Goal: Find specific page/section

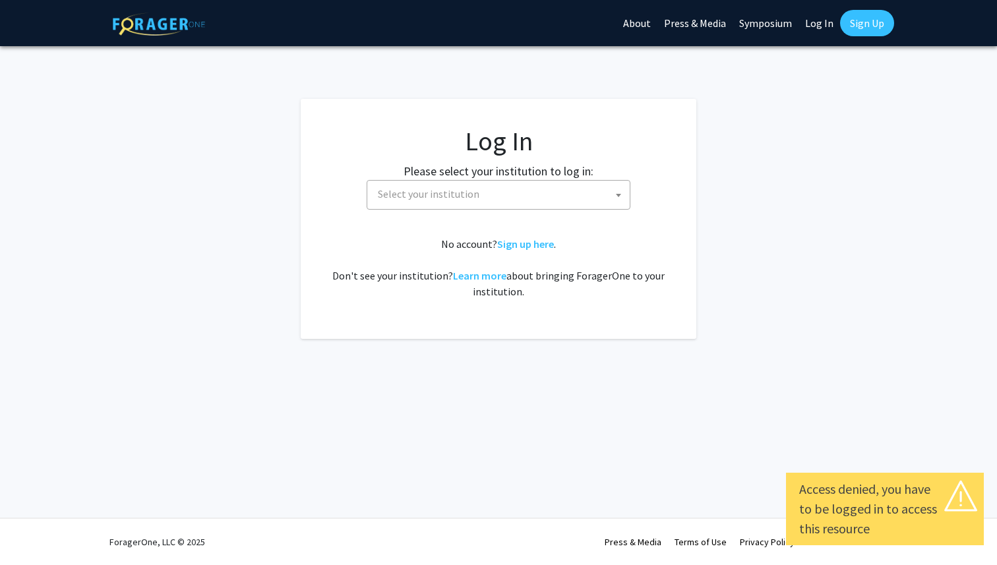
select select
click at [585, 192] on span "Select your institution" at bounding box center [500, 194] width 257 height 27
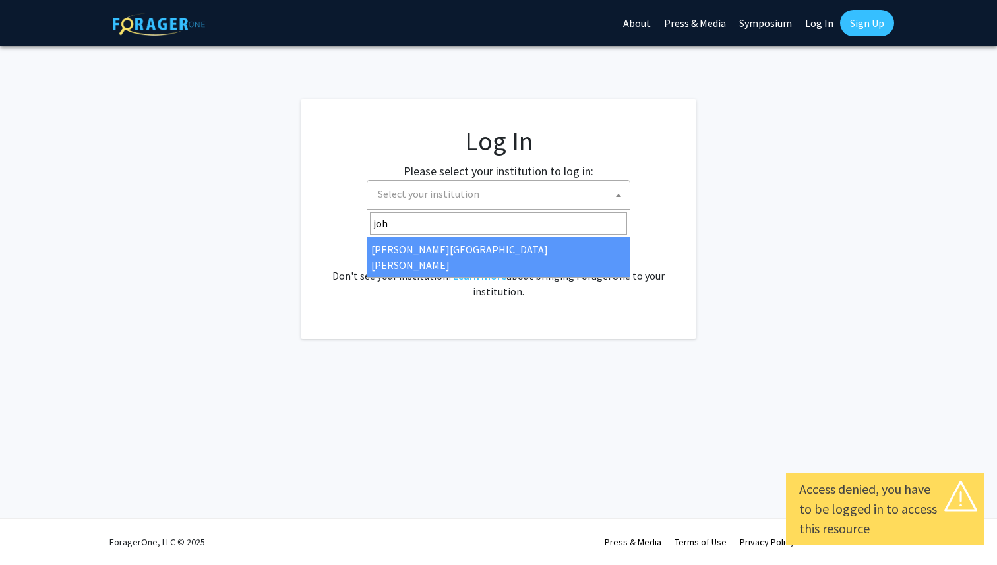
type input "john"
select select "1"
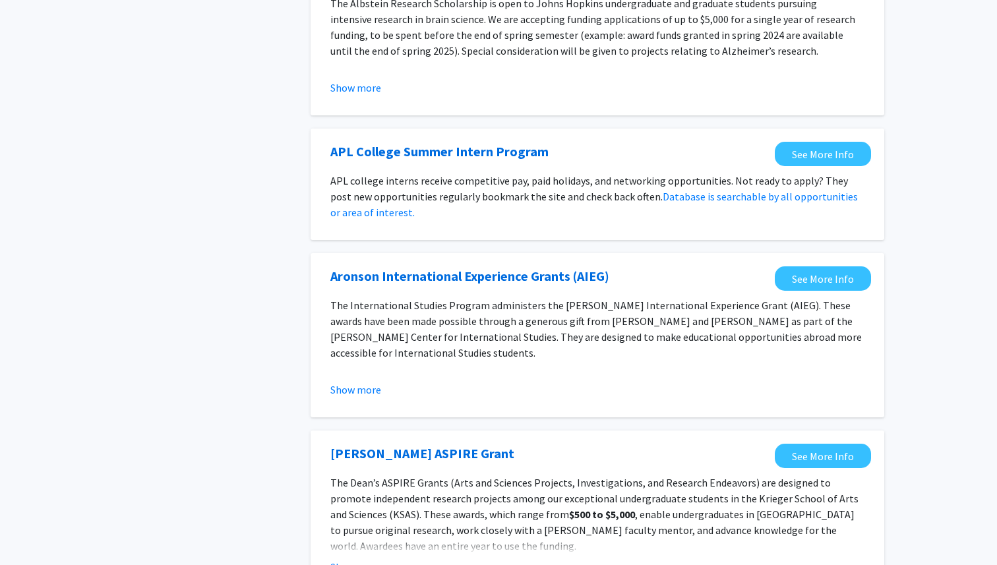
scroll to position [1413, 0]
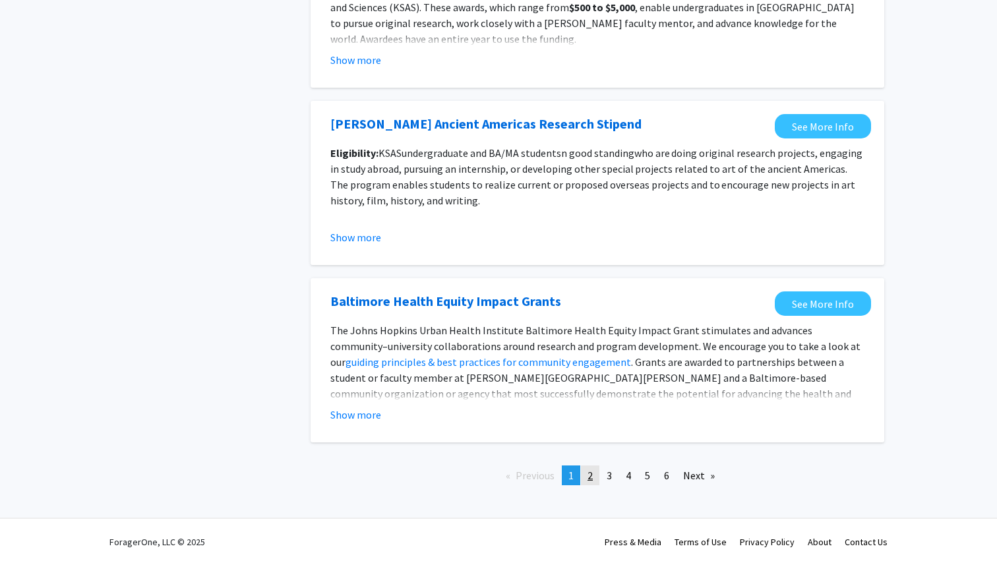
click at [584, 475] on link "page 2" at bounding box center [590, 475] width 18 height 20
